Goal: Information Seeking & Learning: Learn about a topic

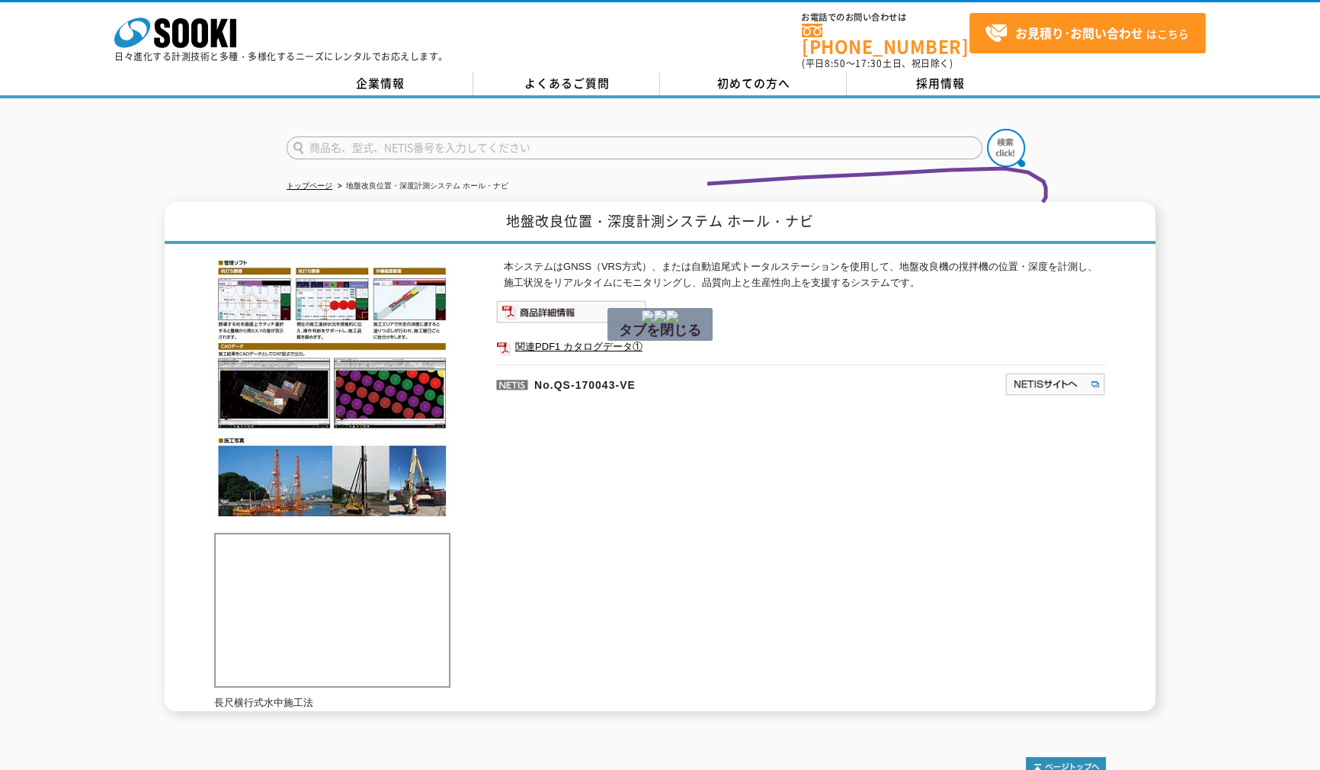
drag, startPoint x: 707, startPoint y: 184, endPoint x: 510, endPoint y: 348, distance: 257.0
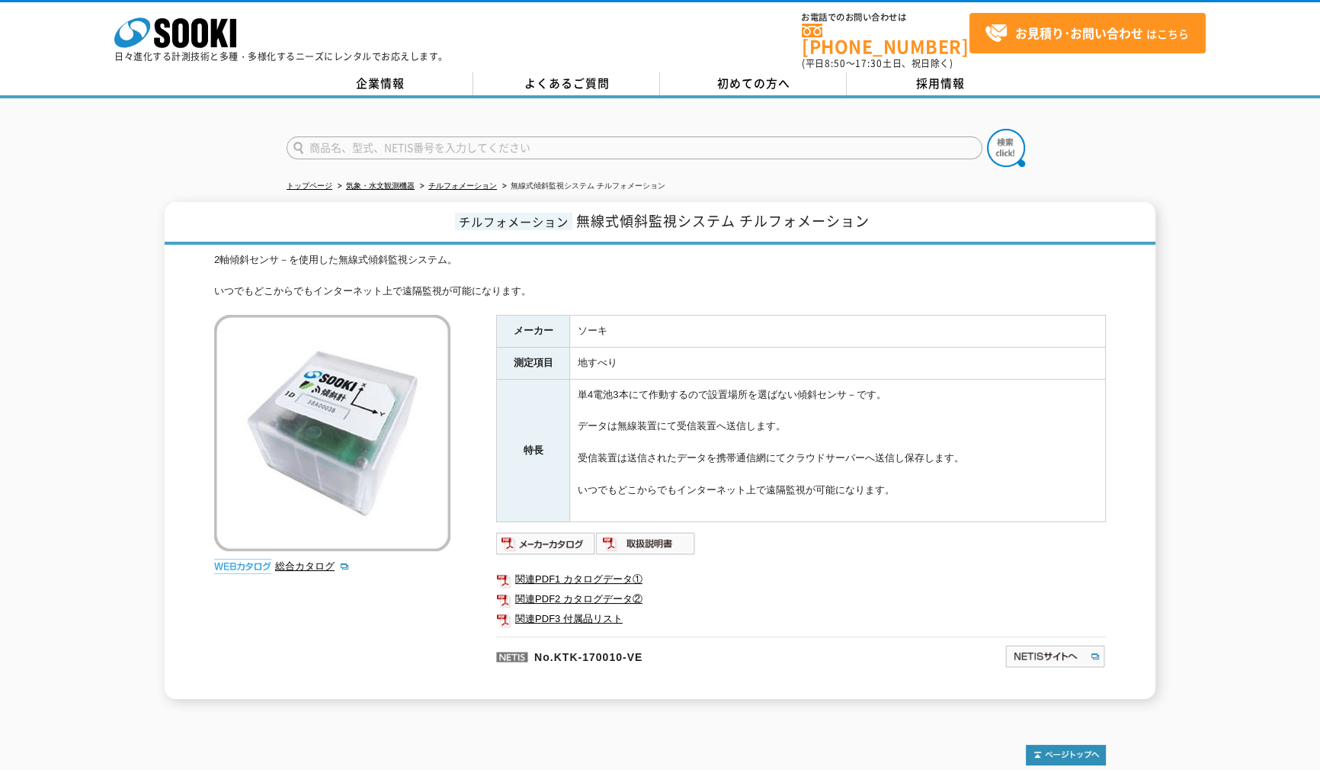
drag, startPoint x: 705, startPoint y: 351, endPoint x: 717, endPoint y: 335, distance: 20.7
click at [706, 351] on td "地すべり" at bounding box center [838, 364] width 536 height 32
